Goal: Task Accomplishment & Management: Manage account settings

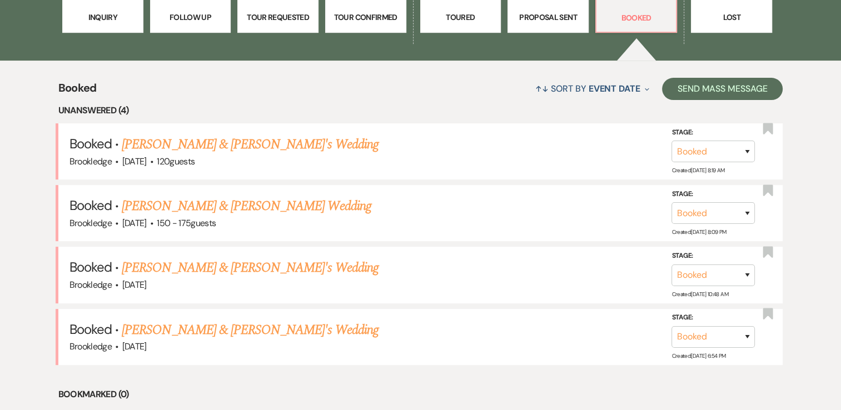
scroll to position [417, 0]
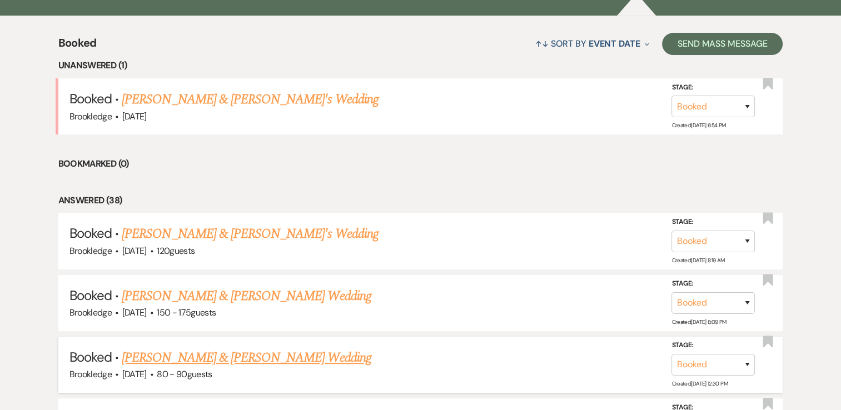
scroll to position [452, 0]
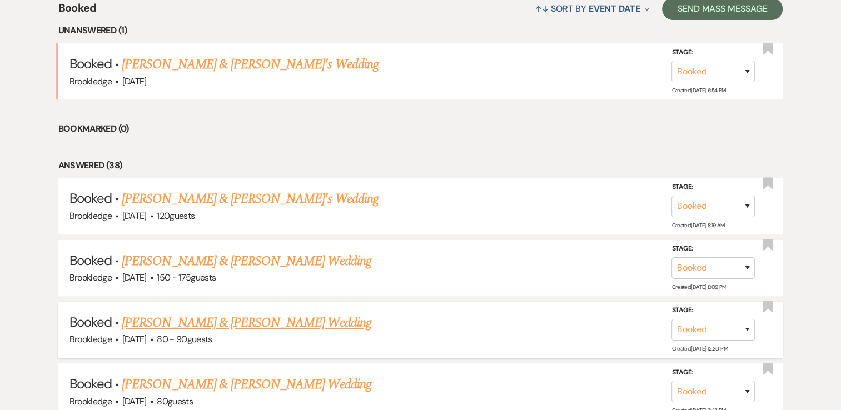
click at [189, 323] on link "[PERSON_NAME] & [PERSON_NAME] Wedding" at bounding box center [246, 323] width 249 height 20
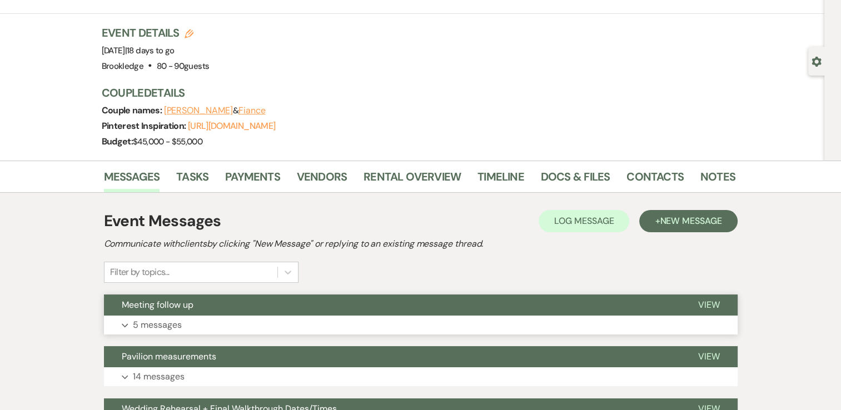
click at [350, 316] on button "Expand 5 messages" at bounding box center [420, 325] width 633 height 19
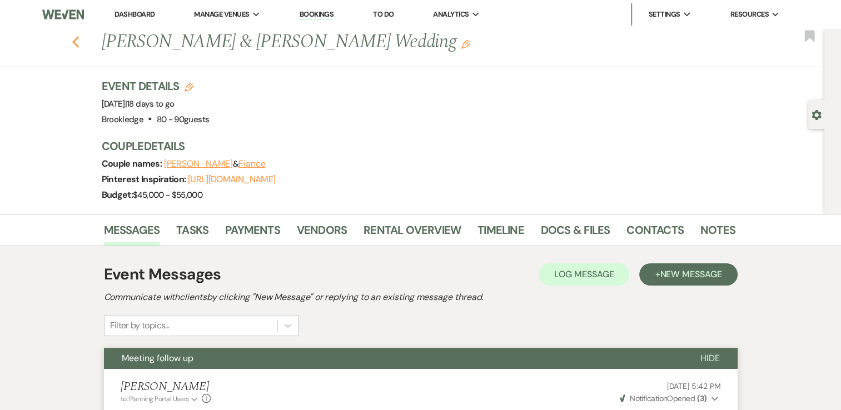
click at [78, 41] on use "button" at bounding box center [75, 42] width 7 height 12
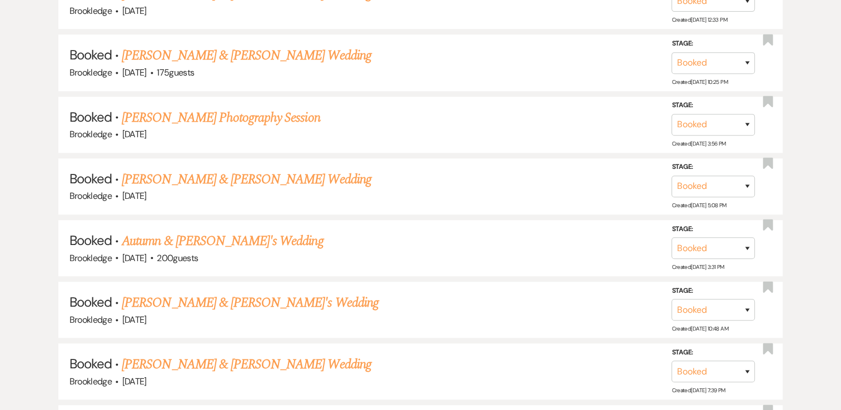
scroll to position [910, 0]
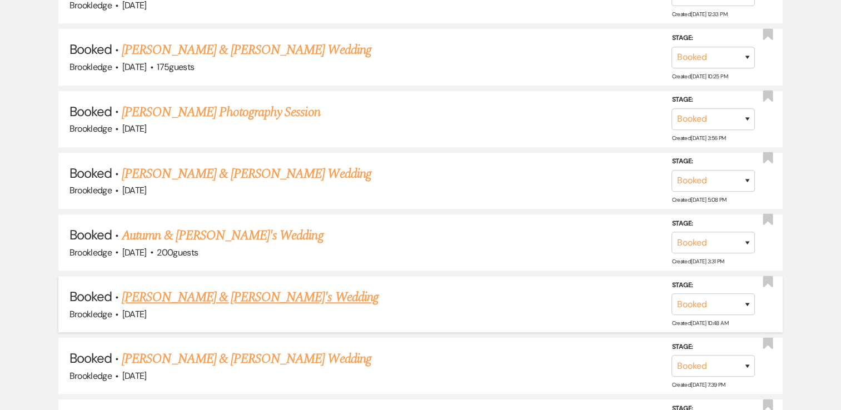
click at [193, 291] on link "[PERSON_NAME] & [PERSON_NAME]'s Wedding" at bounding box center [250, 297] width 257 height 20
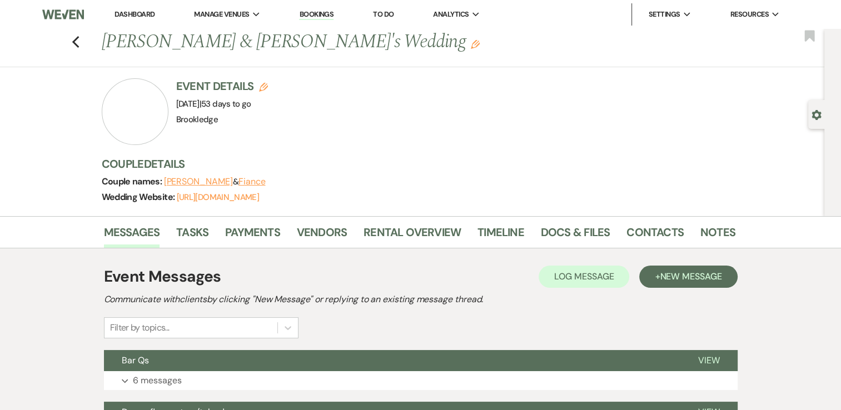
scroll to position [23, 0]
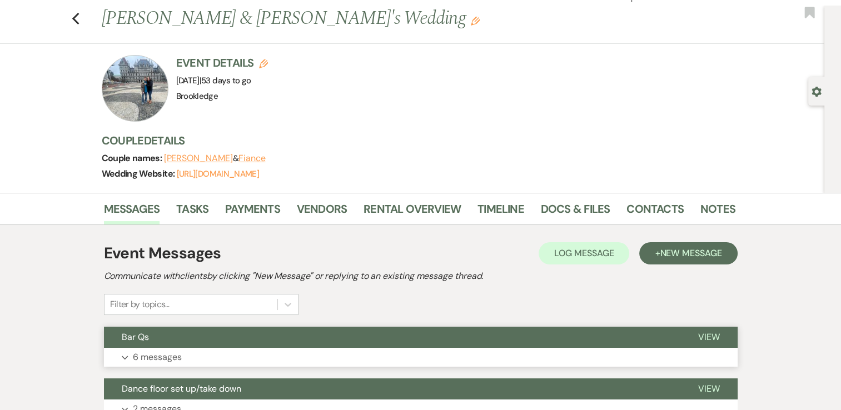
click at [356, 352] on button "Expand 6 messages" at bounding box center [420, 357] width 633 height 19
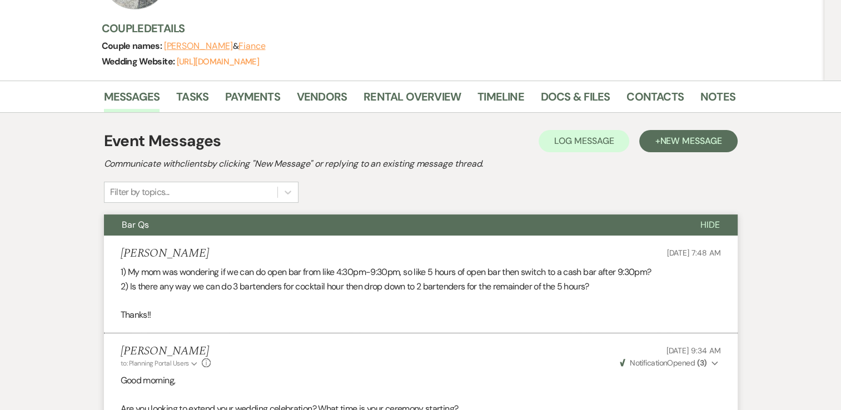
scroll to position [0, 0]
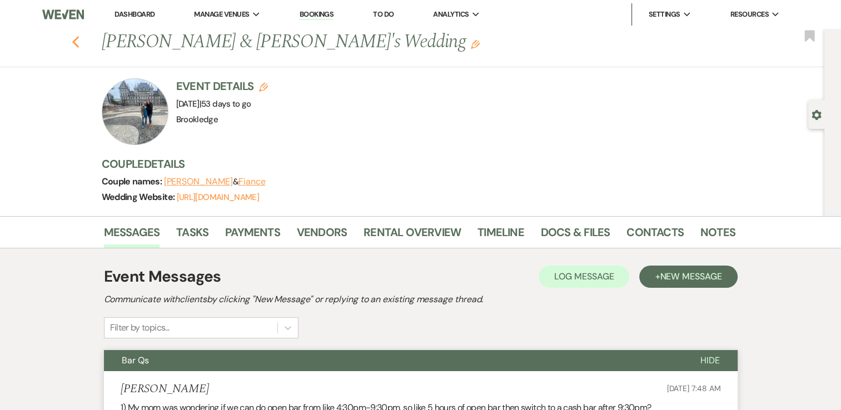
click at [80, 43] on icon "Previous" at bounding box center [76, 42] width 8 height 13
